Goal: Information Seeking & Learning: Learn about a topic

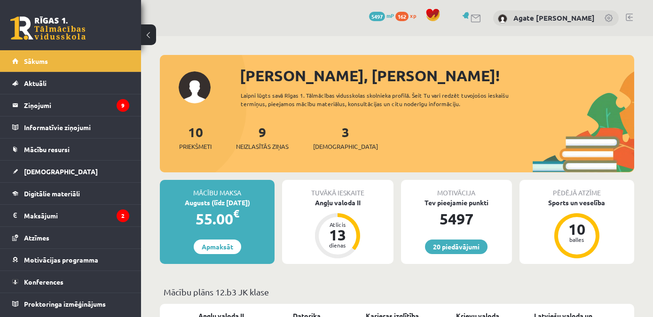
click at [335, 133] on div "3 Ieskaites" at bounding box center [345, 136] width 65 height 29
click at [333, 134] on link "3 Ieskaites" at bounding box center [345, 138] width 65 height 28
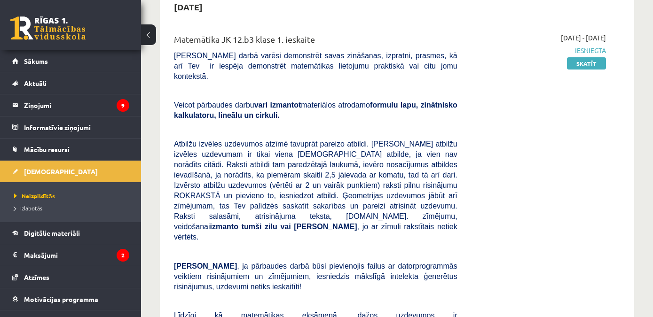
scroll to position [51, 0]
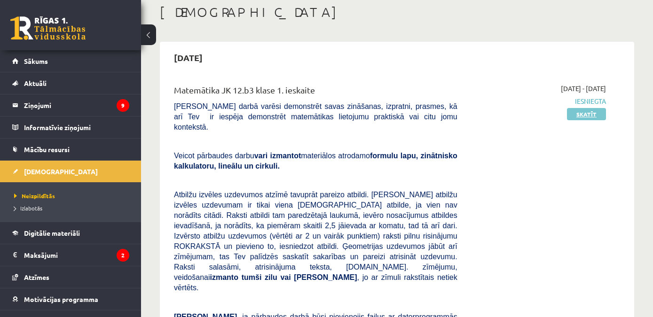
click at [589, 117] on link "Skatīt" at bounding box center [586, 114] width 39 height 12
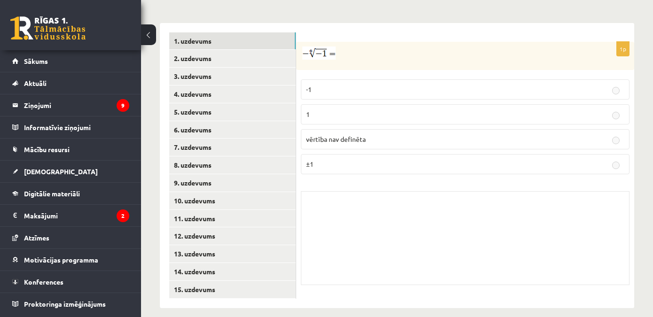
scroll to position [284, 0]
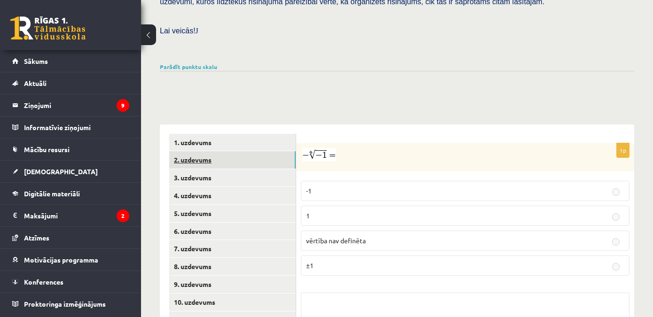
click at [189, 154] on link "2. uzdevums" at bounding box center [232, 159] width 126 height 17
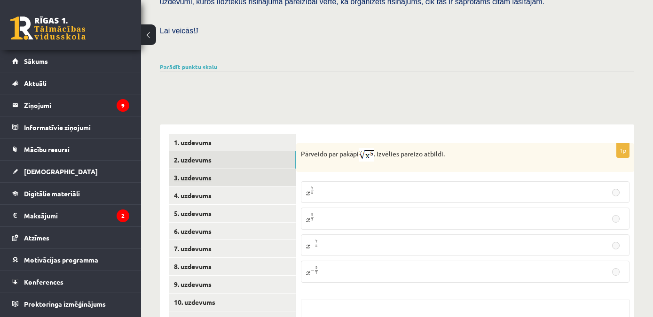
click at [190, 169] on link "3. uzdevums" at bounding box center [232, 177] width 126 height 17
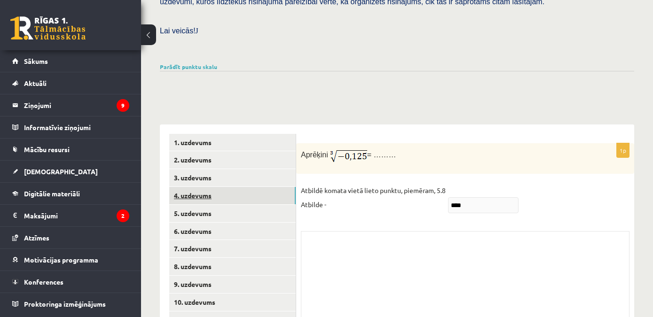
click at [194, 188] on link "4. uzdevums" at bounding box center [232, 195] width 126 height 17
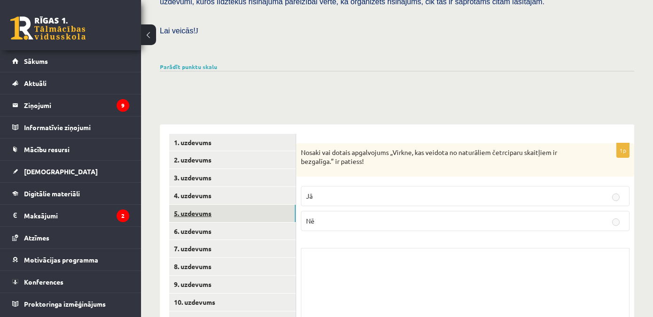
click at [197, 206] on link "5. uzdevums" at bounding box center [232, 213] width 126 height 17
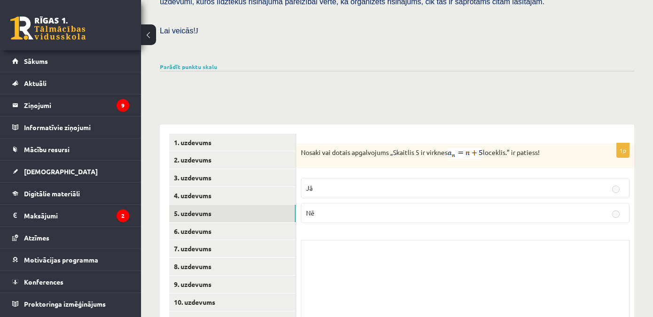
scroll to position [334, 0]
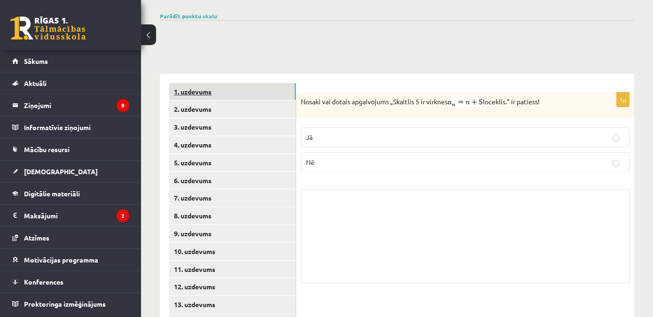
click at [204, 84] on link "1. uzdevums" at bounding box center [232, 91] width 126 height 17
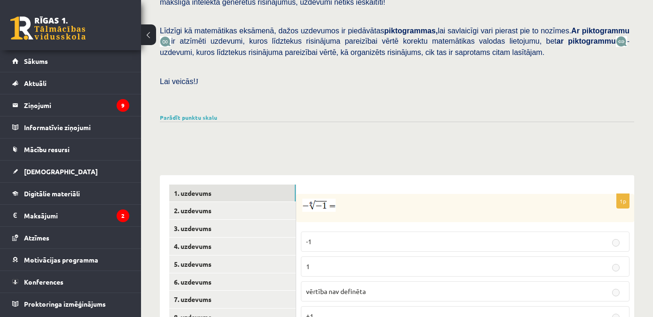
scroll to position [284, 0]
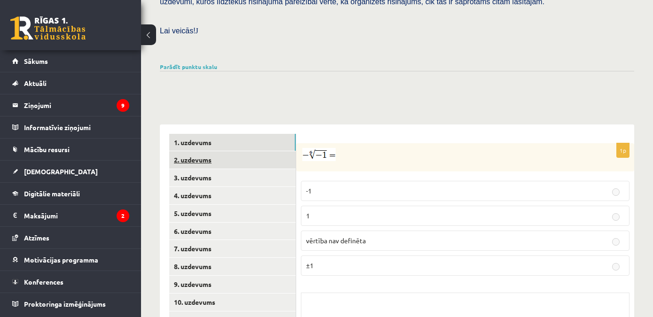
click at [202, 151] on link "2. uzdevums" at bounding box center [232, 159] width 126 height 17
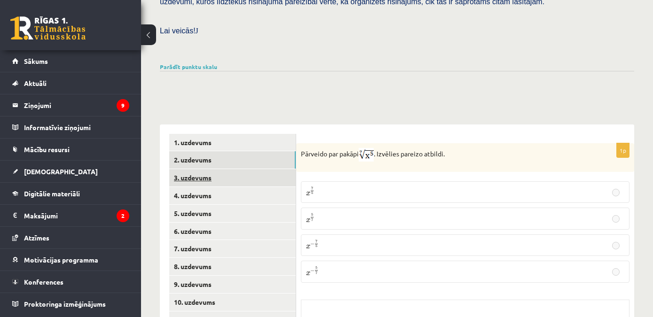
click at [187, 169] on link "3. uzdevums" at bounding box center [232, 177] width 126 height 17
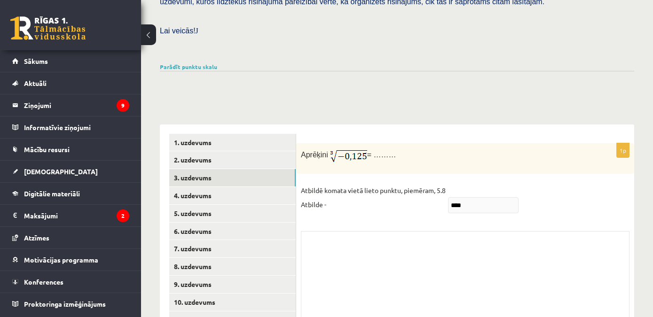
scroll to position [385, 0]
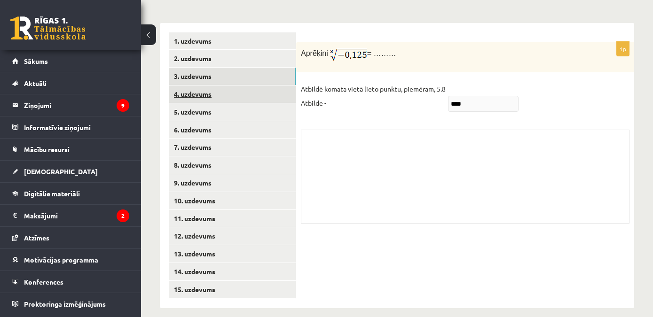
click at [199, 86] on link "4. uzdevums" at bounding box center [232, 94] width 126 height 17
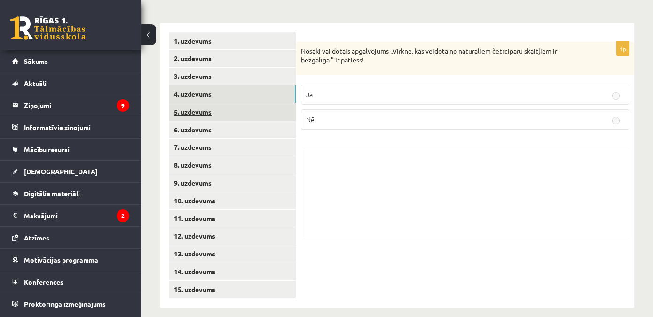
click at [193, 105] on link "5. uzdevums" at bounding box center [232, 111] width 126 height 17
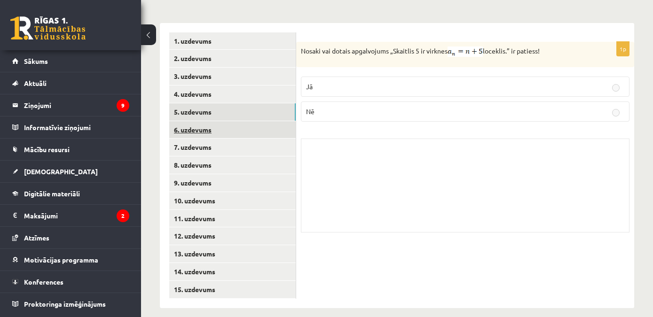
click at [197, 121] on link "6. uzdevums" at bounding box center [232, 129] width 126 height 17
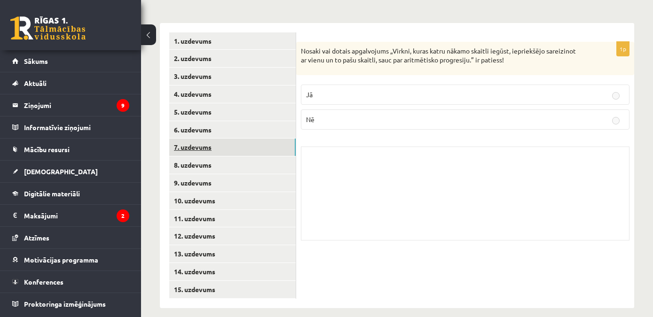
click at [191, 139] on link "7. uzdevums" at bounding box center [232, 147] width 126 height 17
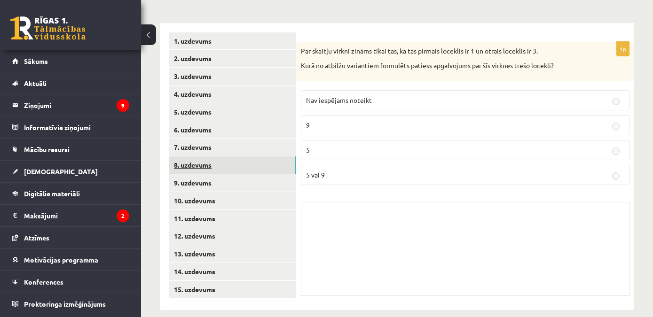
click at [188, 157] on link "8. uzdevums" at bounding box center [232, 165] width 126 height 17
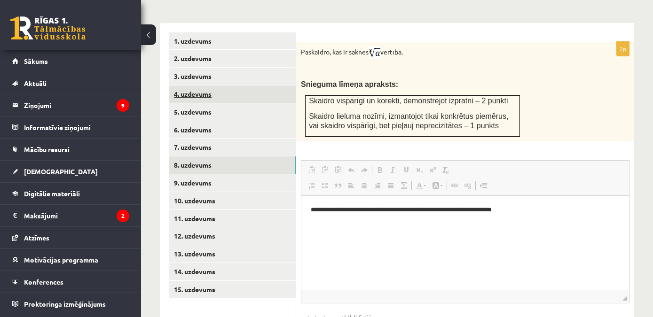
scroll to position [0, 0]
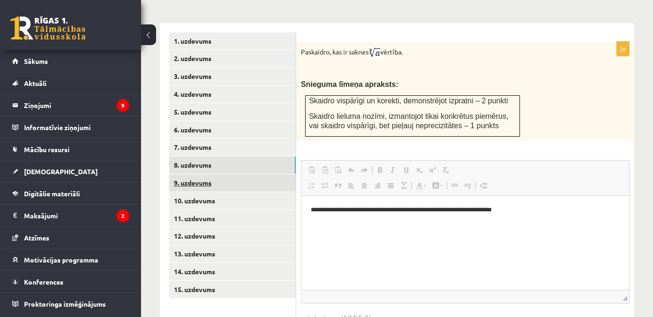
click at [193, 174] on link "9. uzdevums" at bounding box center [232, 182] width 126 height 17
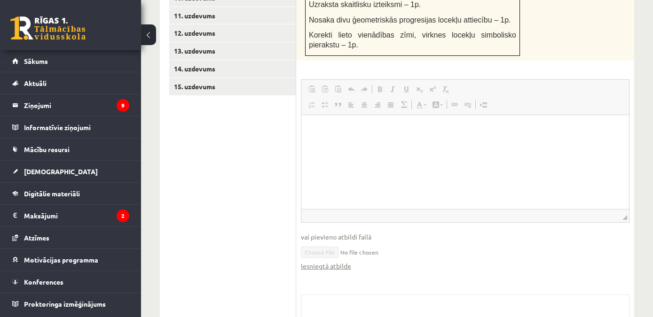
scroll to position [639, 0]
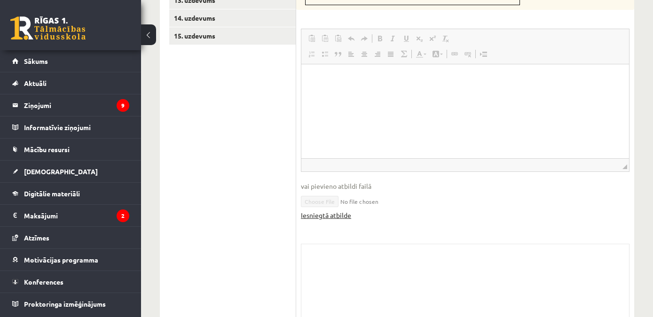
click at [332, 211] on link "Iesniegtā atbilde" at bounding box center [326, 216] width 50 height 10
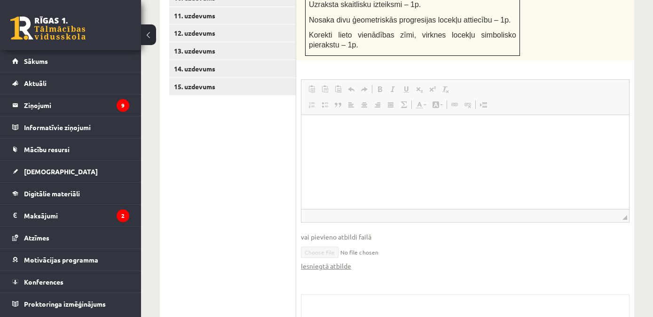
scroll to position [385, 0]
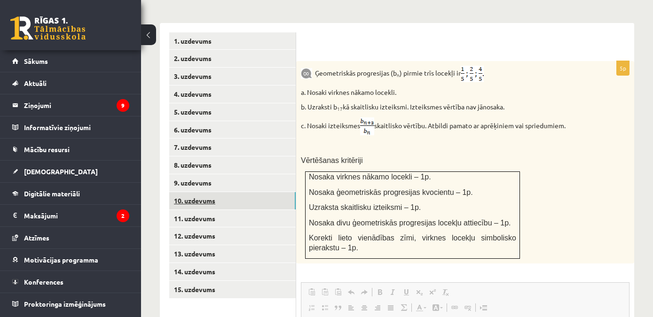
click at [197, 196] on link "10. uzdevums" at bounding box center [232, 200] width 126 height 17
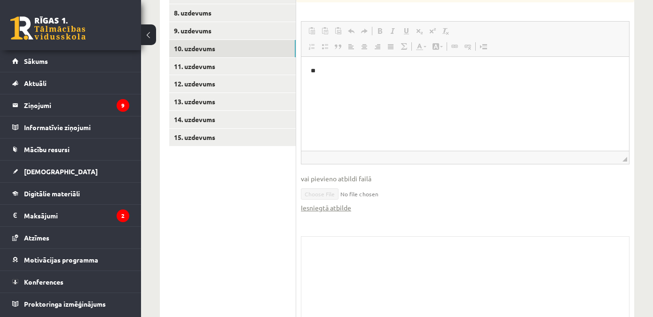
scroll to position [571, 0]
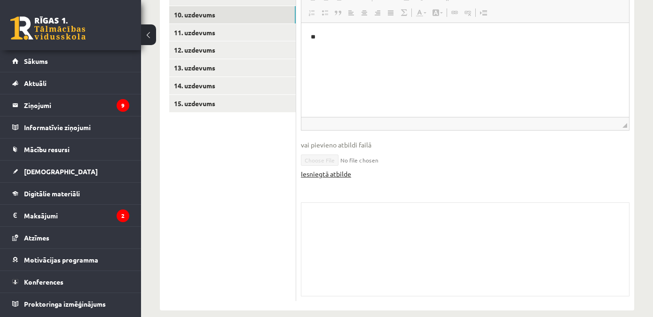
click at [330, 169] on link "Iesniegtā atbilde" at bounding box center [326, 174] width 50 height 10
click at [327, 169] on link "Iesniegtā atbilde" at bounding box center [326, 174] width 50 height 10
click at [201, 24] on link "11. uzdevums" at bounding box center [232, 32] width 126 height 17
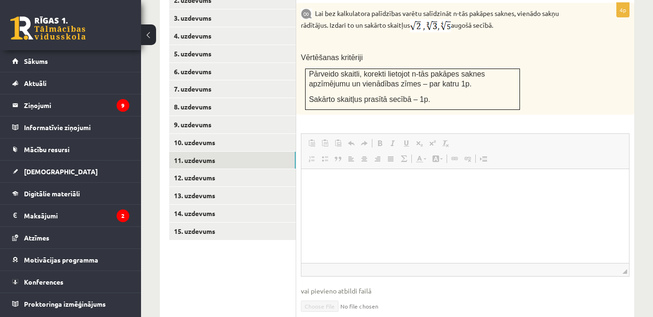
scroll to position [494, 0]
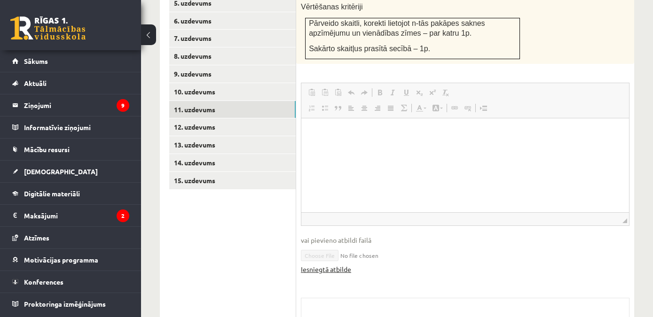
click at [330, 265] on link "Iesniegtā atbilde" at bounding box center [326, 270] width 50 height 10
click at [229, 103] on link "11. uzdevums" at bounding box center [232, 109] width 126 height 17
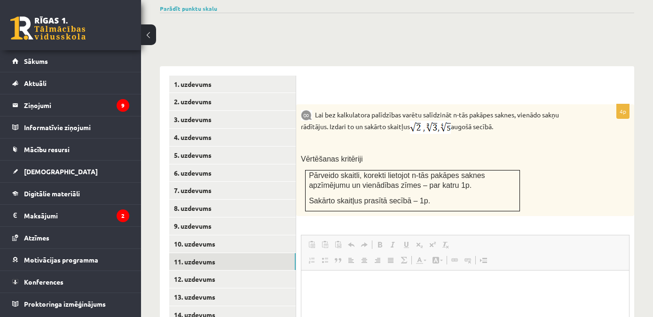
scroll to position [393, 0]
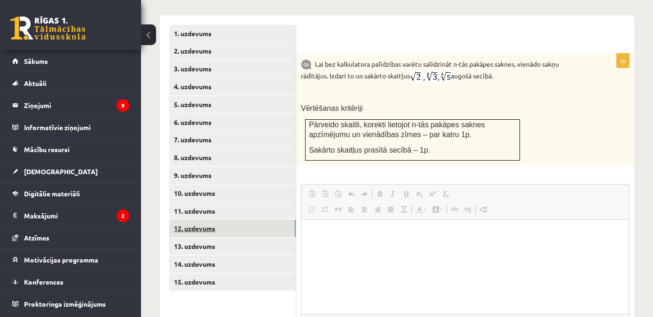
click at [213, 222] on link "12. uzdevums" at bounding box center [232, 228] width 126 height 17
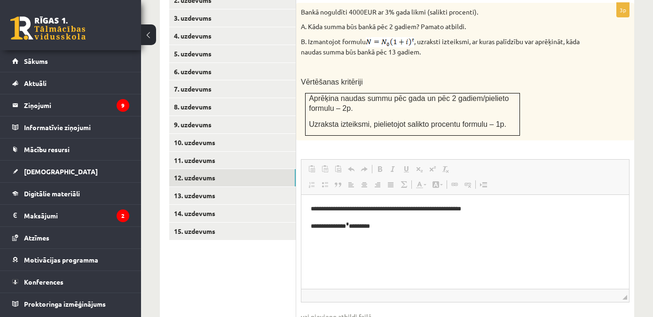
scroll to position [494, 0]
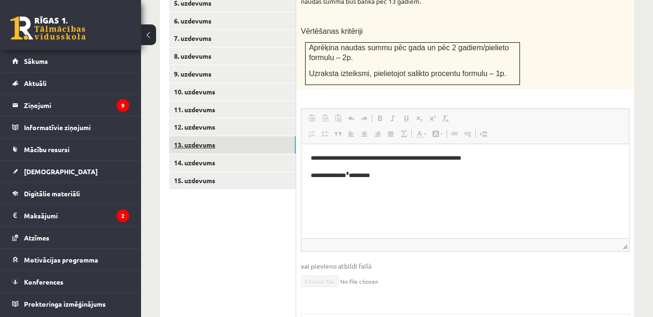
click at [196, 136] on link "13. uzdevums" at bounding box center [232, 144] width 126 height 17
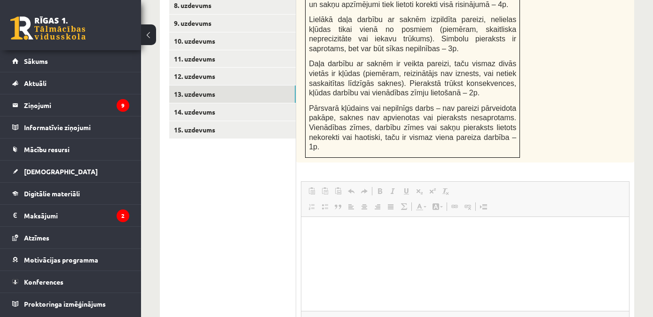
scroll to position [697, 0]
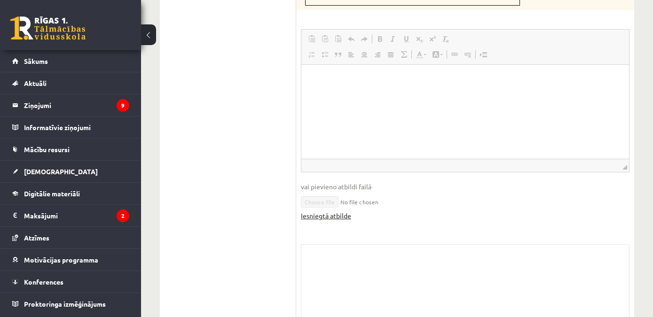
click at [324, 211] on link "Iesniegtā atbilde" at bounding box center [326, 216] width 50 height 10
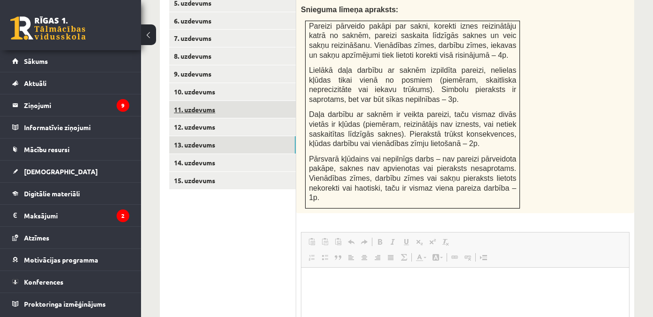
scroll to position [443, 0]
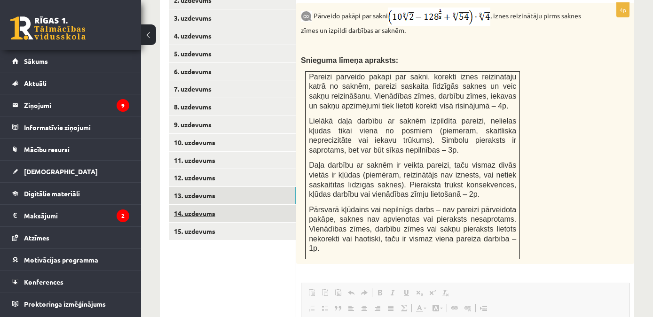
click at [199, 208] on link "14. uzdevums" at bounding box center [232, 213] width 126 height 17
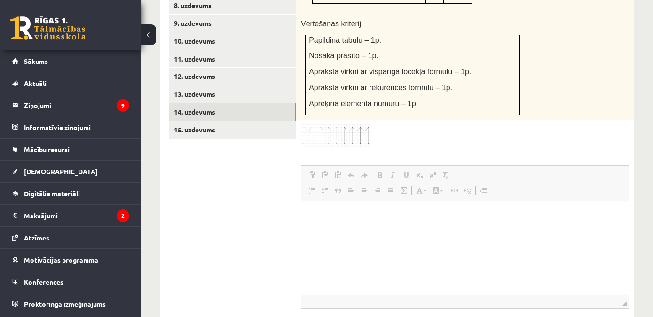
scroll to position [647, 0]
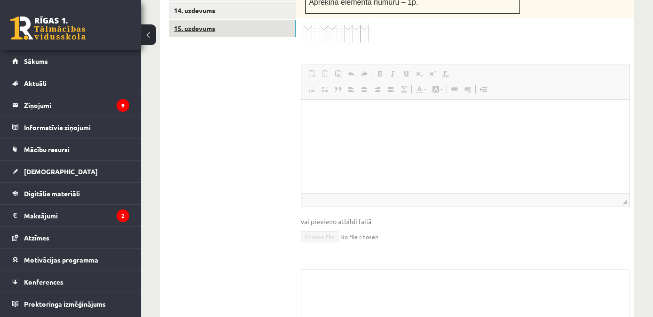
click at [191, 20] on link "15. uzdevums" at bounding box center [232, 28] width 126 height 17
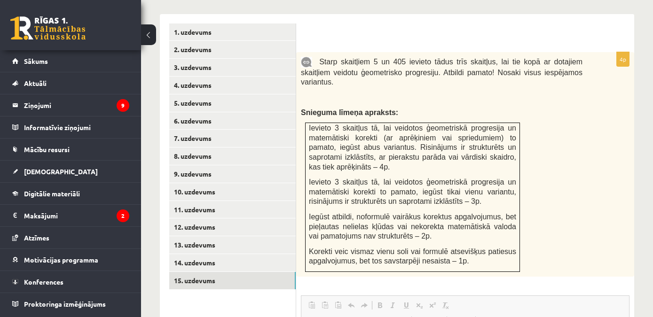
scroll to position [597, 0]
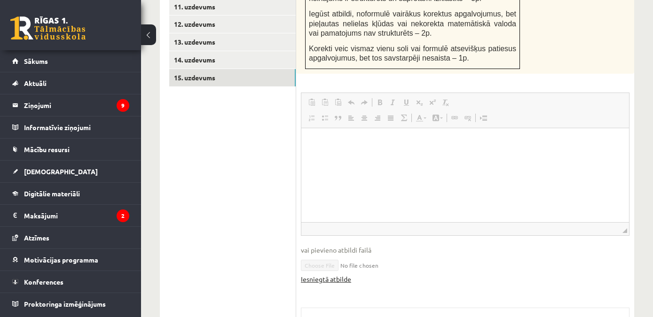
click at [326, 275] on link "Iesniegtā atbilde" at bounding box center [326, 280] width 50 height 10
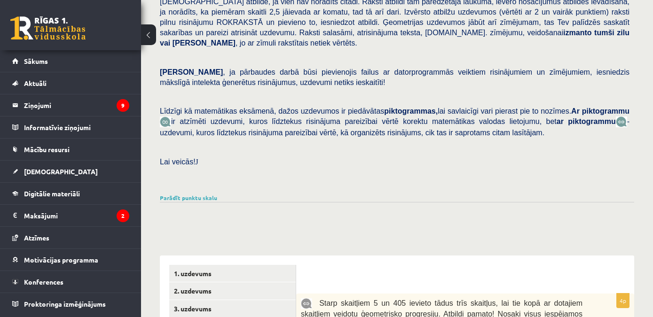
scroll to position [0, 0]
